Goal: Transaction & Acquisition: Purchase product/service

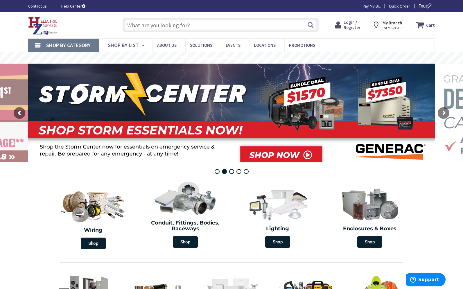
click at [127, 22] on input "text" at bounding box center [220, 25] width 196 height 15
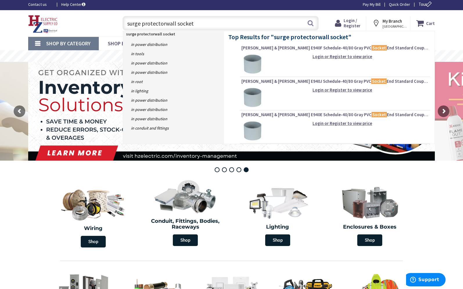
scroll to position [1, 0]
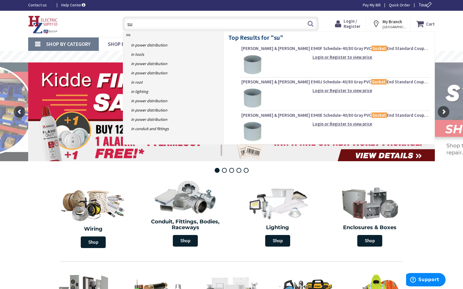
type input "s"
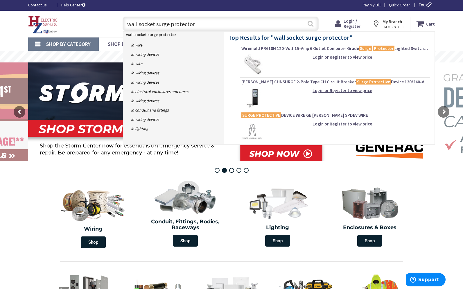
type input "wall socket surge protector"
click at [309, 25] on button "Search" at bounding box center [311, 23] width 8 height 13
